Goal: Information Seeking & Learning: Learn about a topic

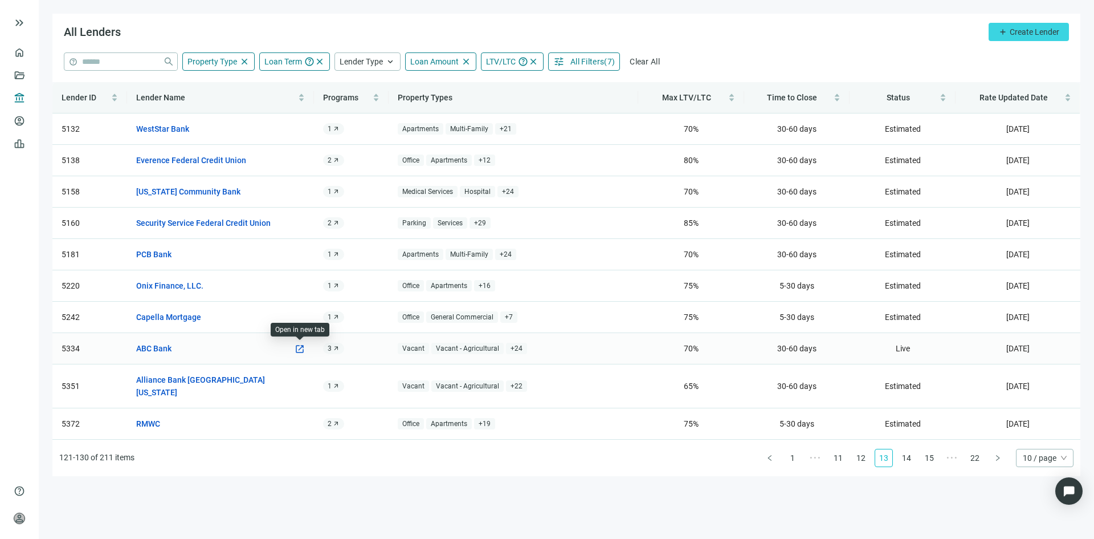
click at [300, 348] on span "open_in_new" at bounding box center [300, 349] width 10 height 10
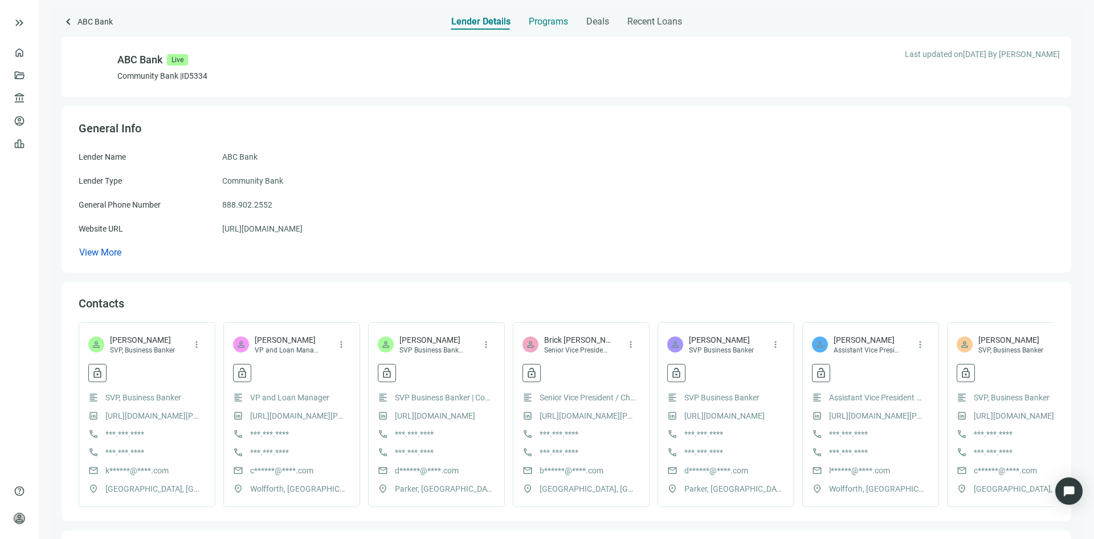
click at [542, 21] on span "Programs" at bounding box center [548, 21] width 39 height 11
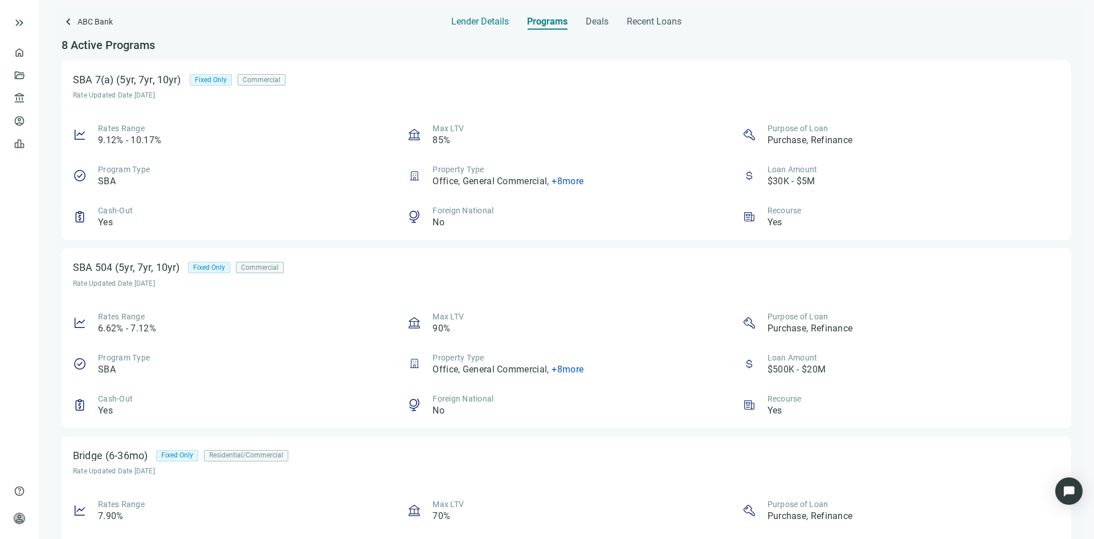
click at [474, 18] on span "Lender Details" at bounding box center [480, 21] width 58 height 11
